Goal: Task Accomplishment & Management: Complete application form

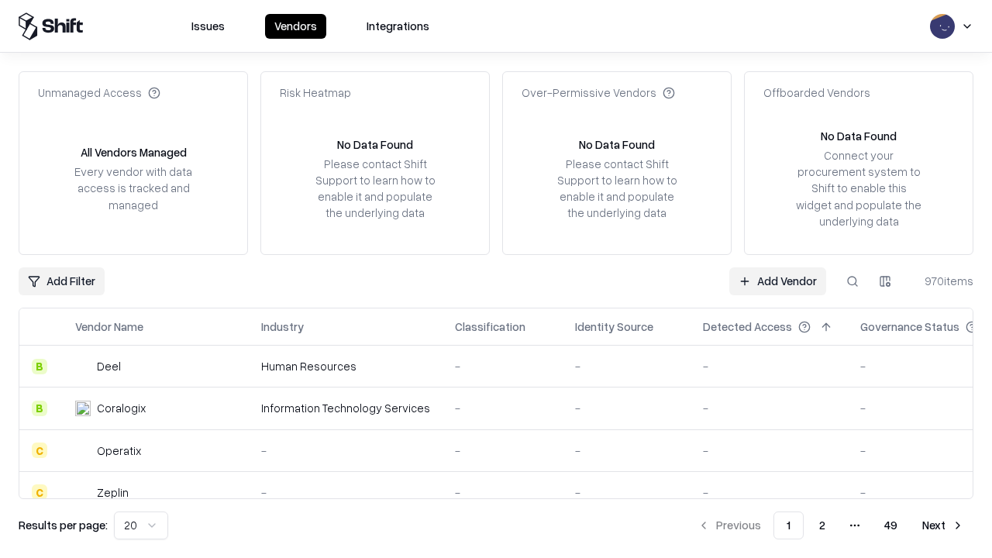
click at [777, 281] on link "Add Vendor" at bounding box center [777, 281] width 97 height 28
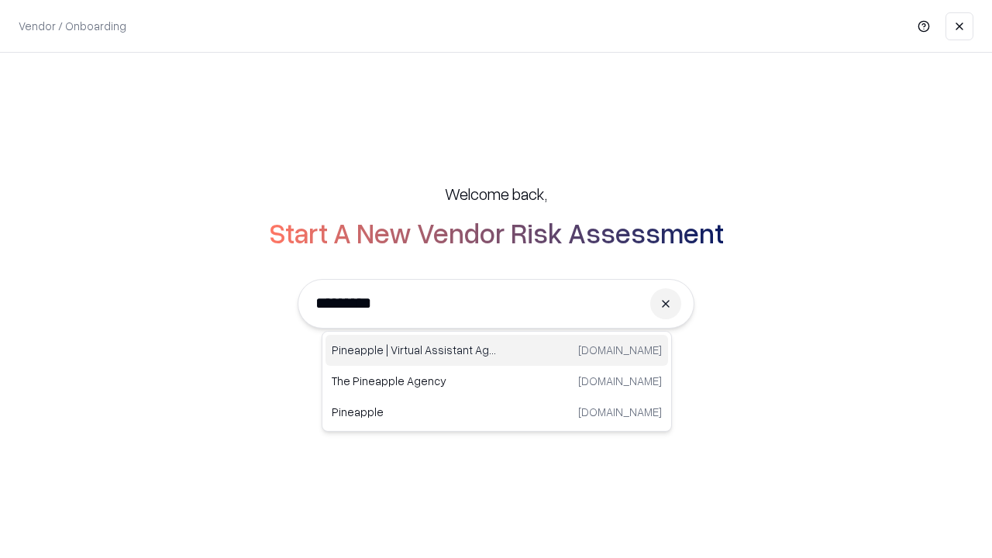
click at [497, 350] on div "Pineapple | Virtual Assistant Agency [DOMAIN_NAME]" at bounding box center [496, 350] width 342 height 31
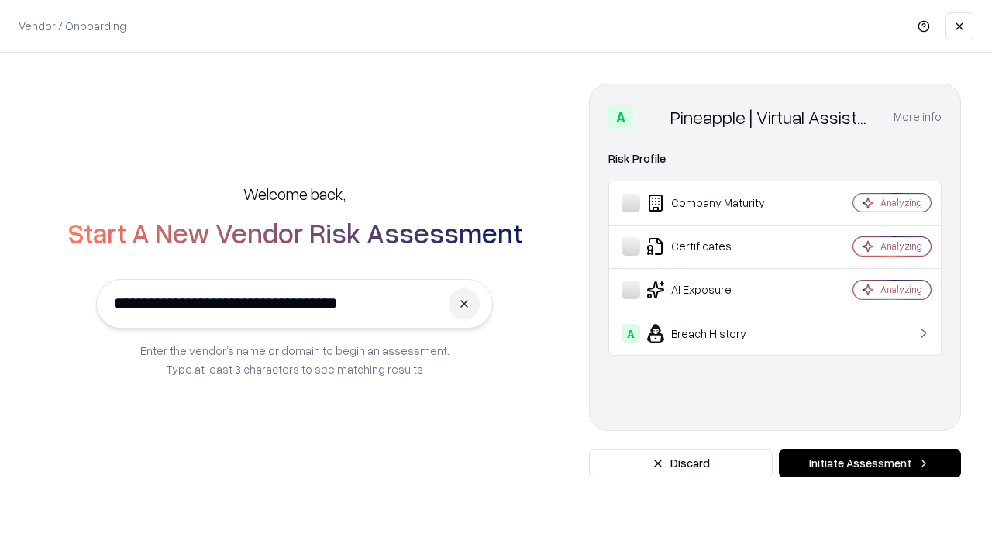
type input "**********"
click at [869, 463] on button "Initiate Assessment" at bounding box center [870, 463] width 182 height 28
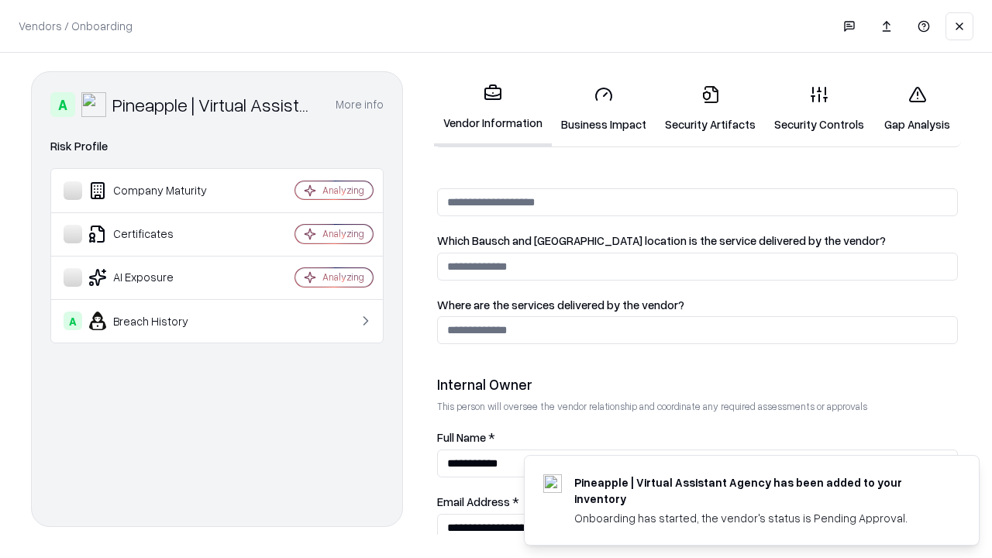
scroll to position [803, 0]
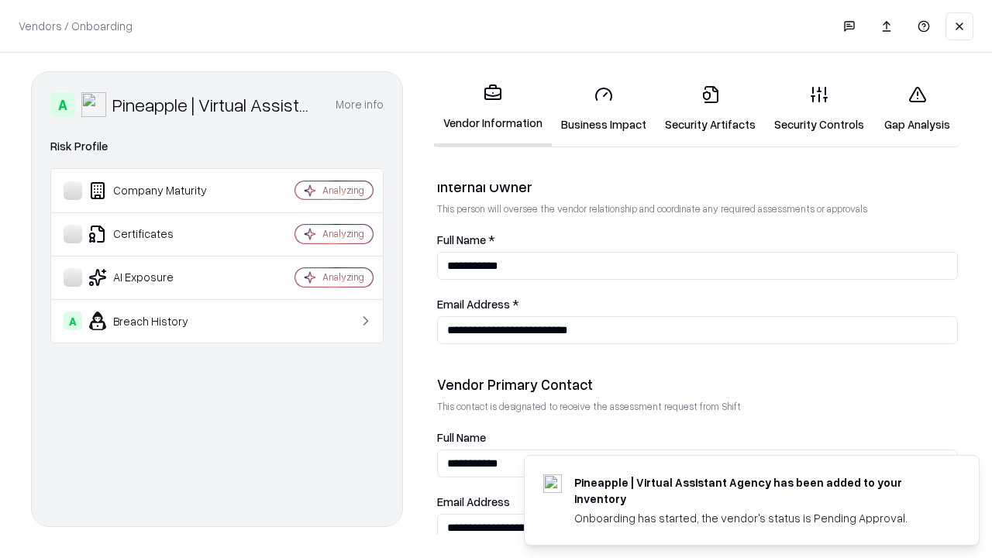
click at [604, 108] on link "Business Impact" at bounding box center [604, 109] width 104 height 72
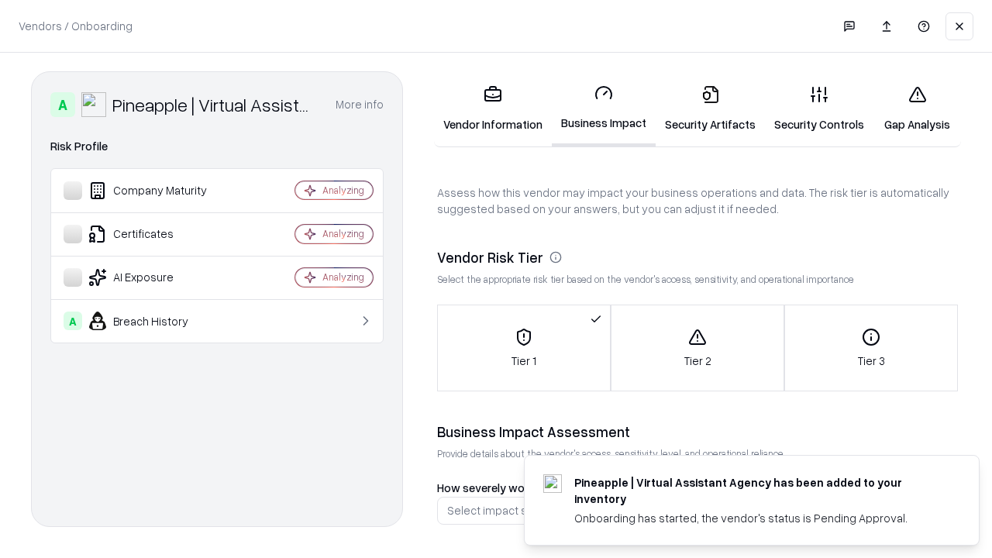
click at [917, 108] on link "Gap Analysis" at bounding box center [917, 109] width 88 height 72
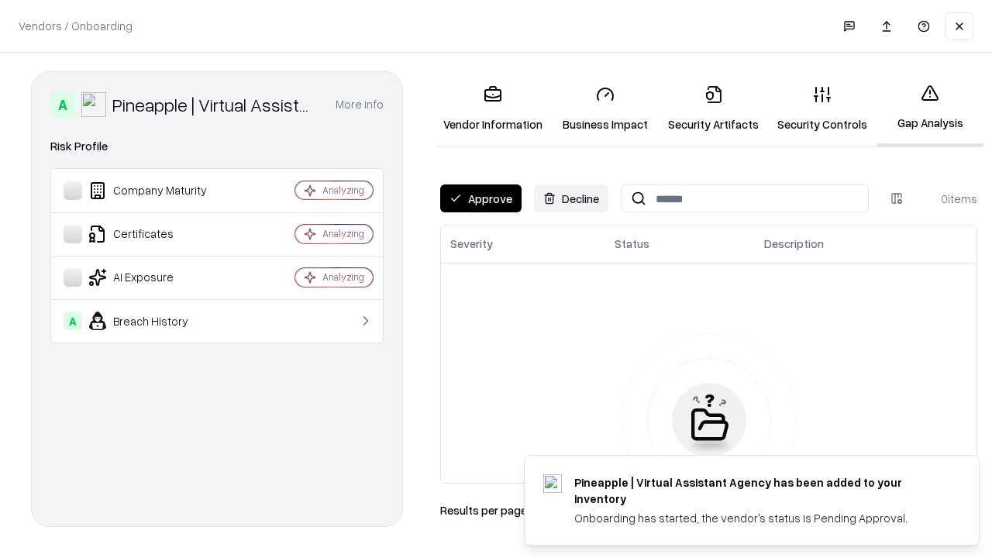
click at [480, 198] on button "Approve" at bounding box center [480, 198] width 81 height 28
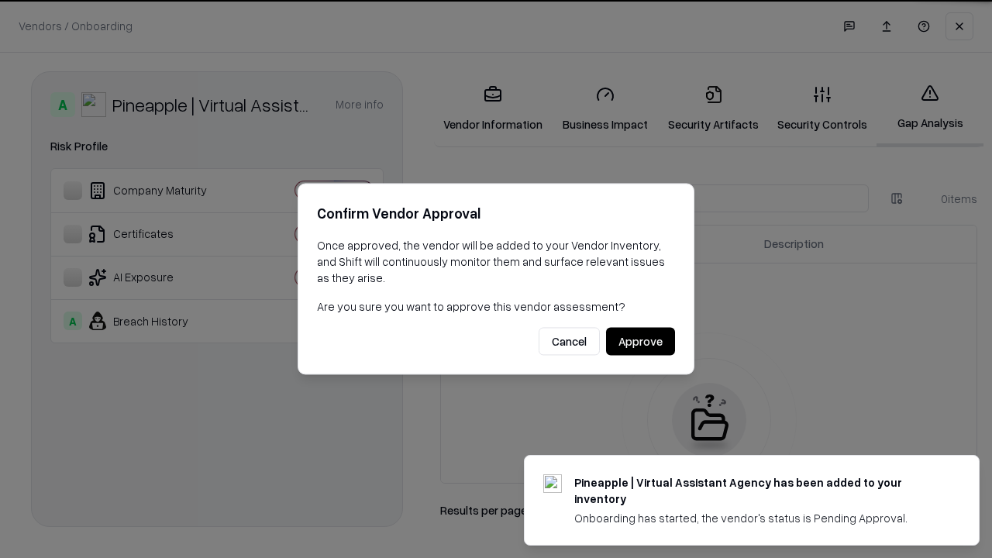
click at [640, 341] on button "Approve" at bounding box center [640, 342] width 69 height 28
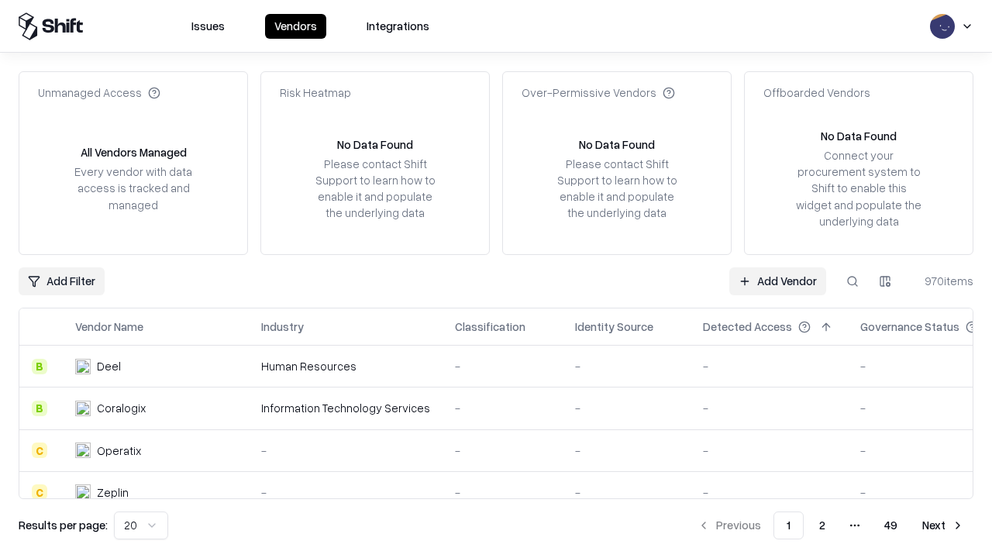
type input "**********"
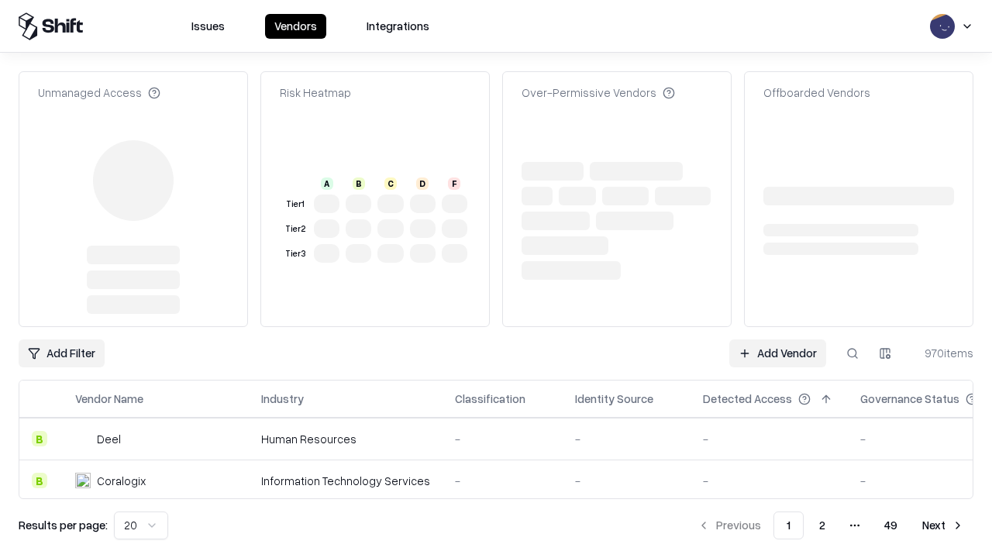
click at [777, 339] on link "Add Vendor" at bounding box center [777, 353] width 97 height 28
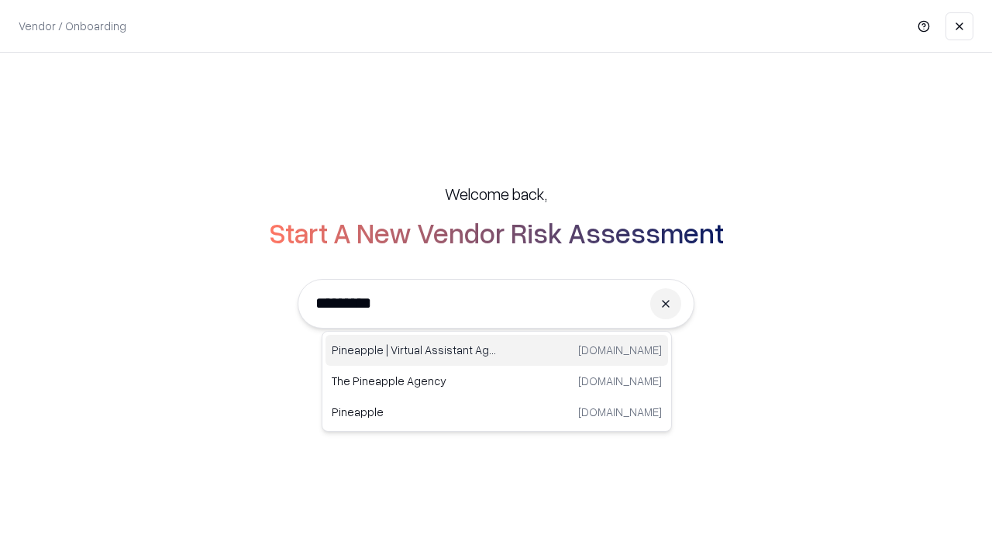
click at [497, 350] on div "Pineapple | Virtual Assistant Agency [DOMAIN_NAME]" at bounding box center [496, 350] width 342 height 31
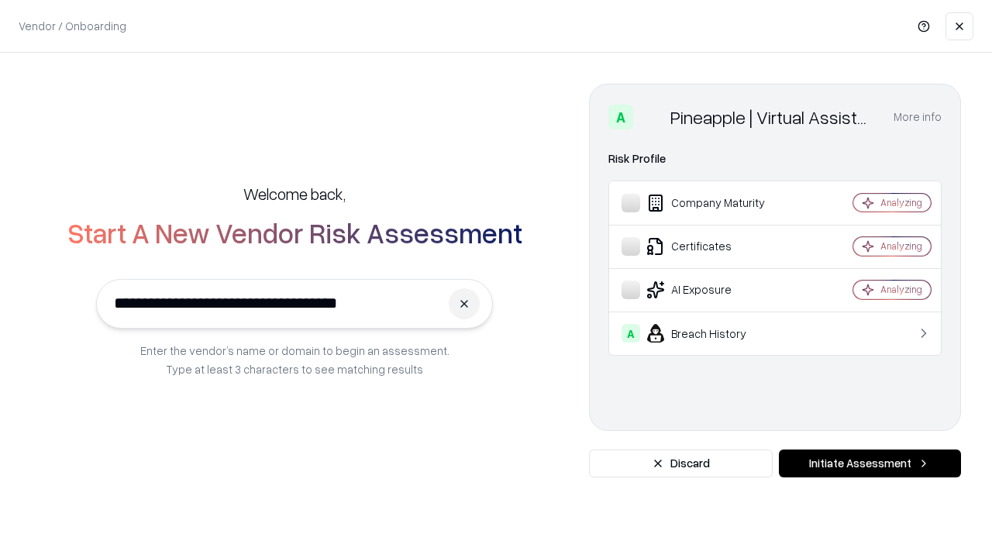
type input "**********"
click at [869, 463] on button "Initiate Assessment" at bounding box center [870, 463] width 182 height 28
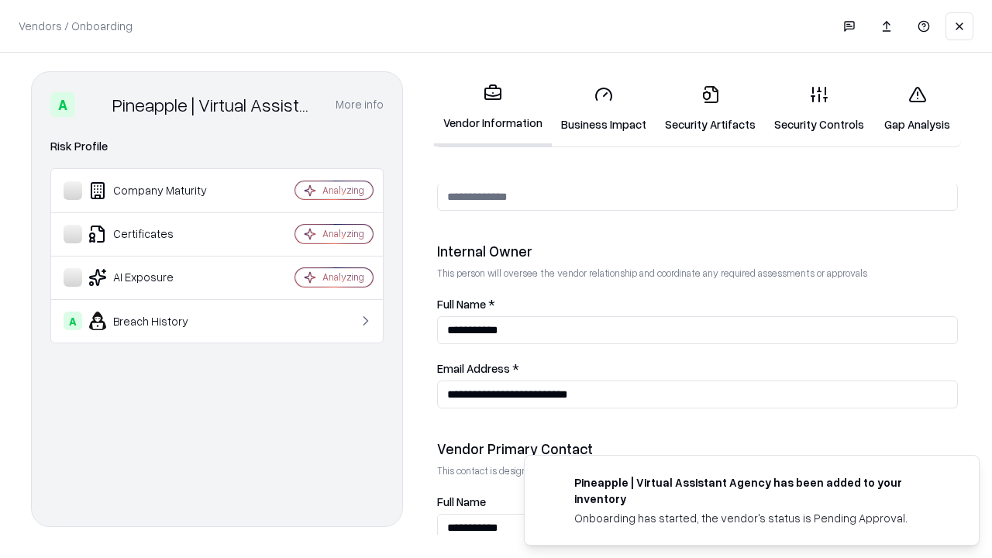
scroll to position [803, 0]
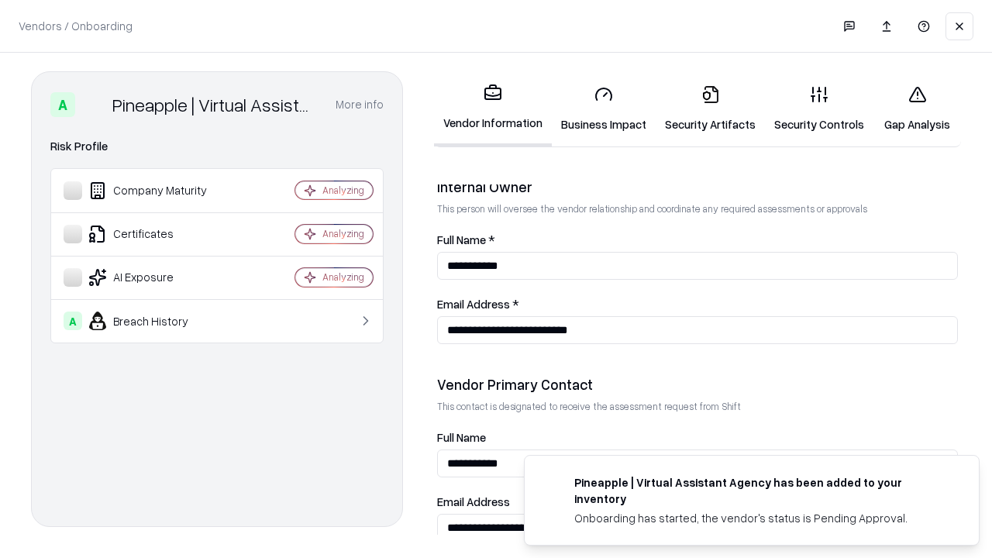
click at [917, 108] on link "Gap Analysis" at bounding box center [917, 109] width 88 height 72
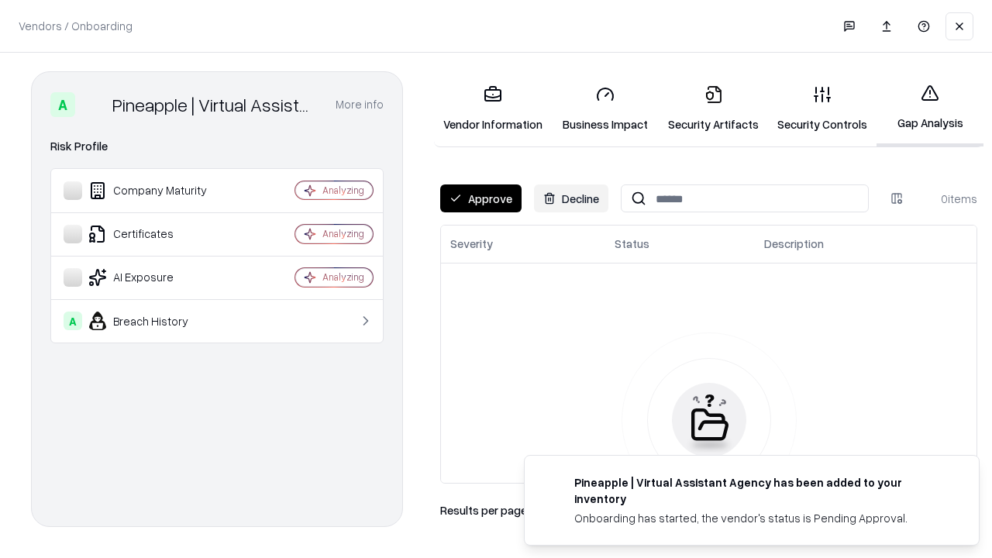
click at [480, 198] on button "Approve" at bounding box center [480, 198] width 81 height 28
